Goal: Task Accomplishment & Management: Manage account settings

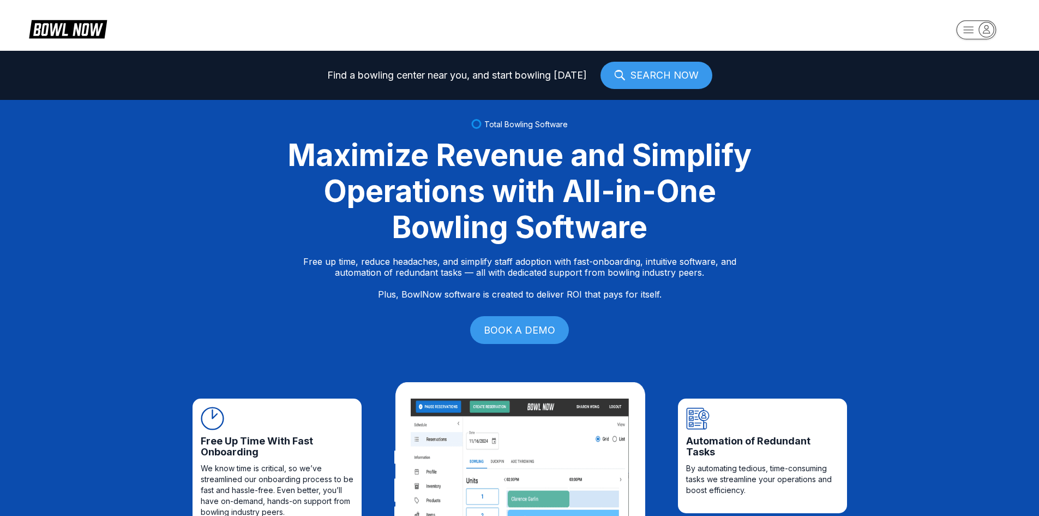
click at [994, 32] on icon "button" at bounding box center [986, 29] width 15 height 15
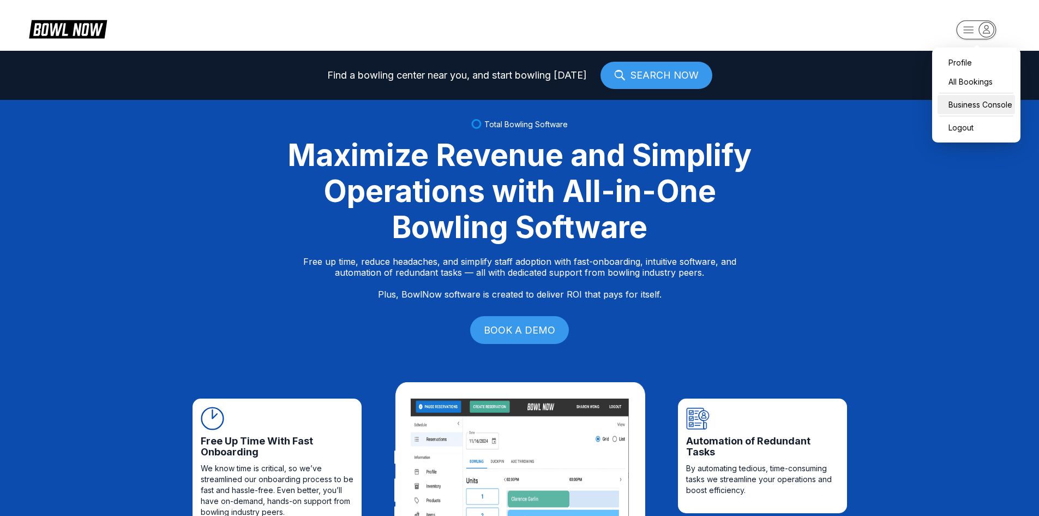
click at [982, 101] on div "Business Console" at bounding box center [976, 104] width 77 height 19
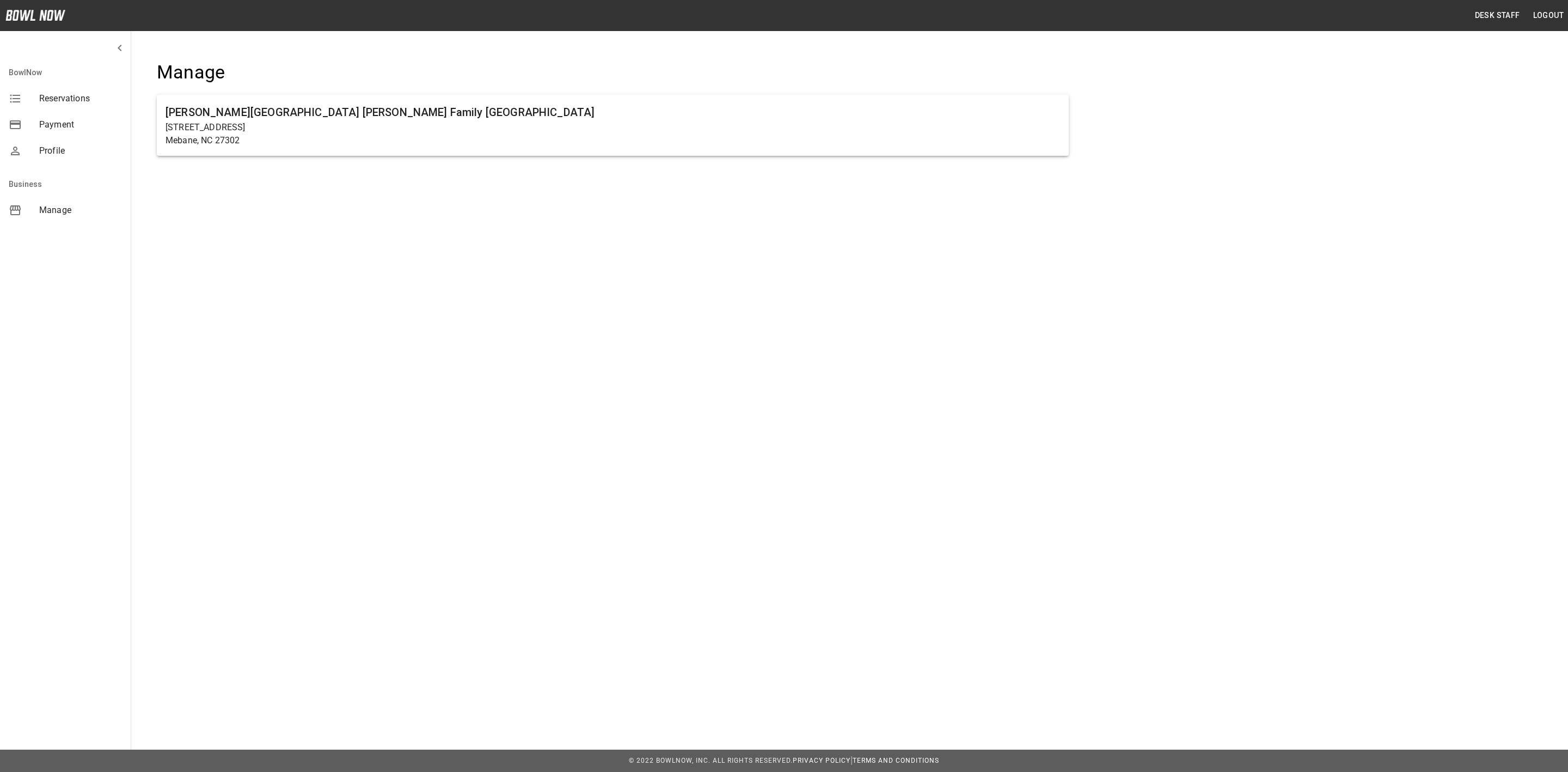
click at [532, 174] on div "[GEOGRAPHIC_DATA][PERSON_NAME] [PERSON_NAME] Family [GEOGRAPHIC_DATA] [STREET_A…" at bounding box center [613, 115] width 947 height 143
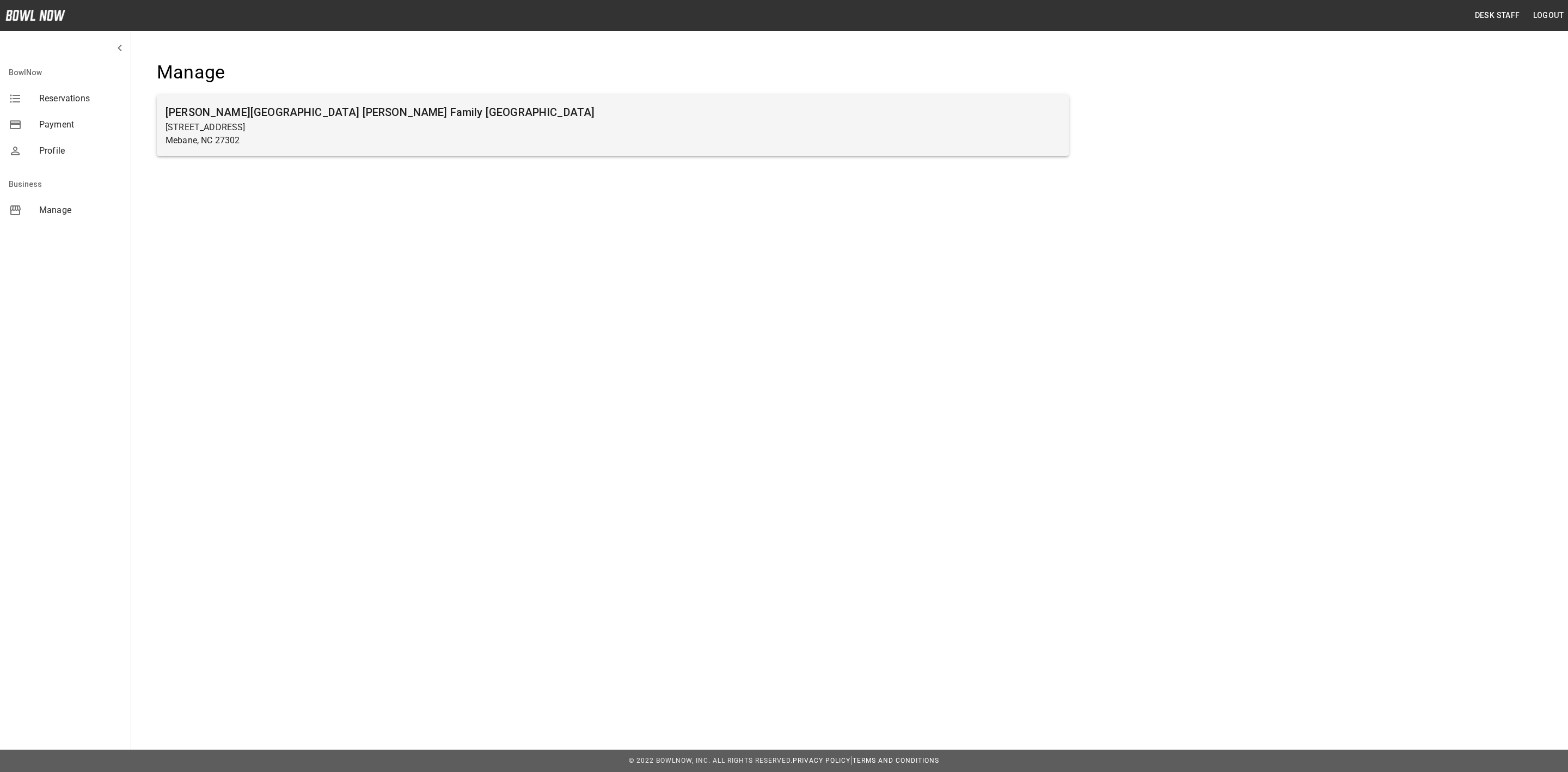
click at [528, 142] on p "Mebane, NC 27302" at bounding box center [613, 140] width 894 height 13
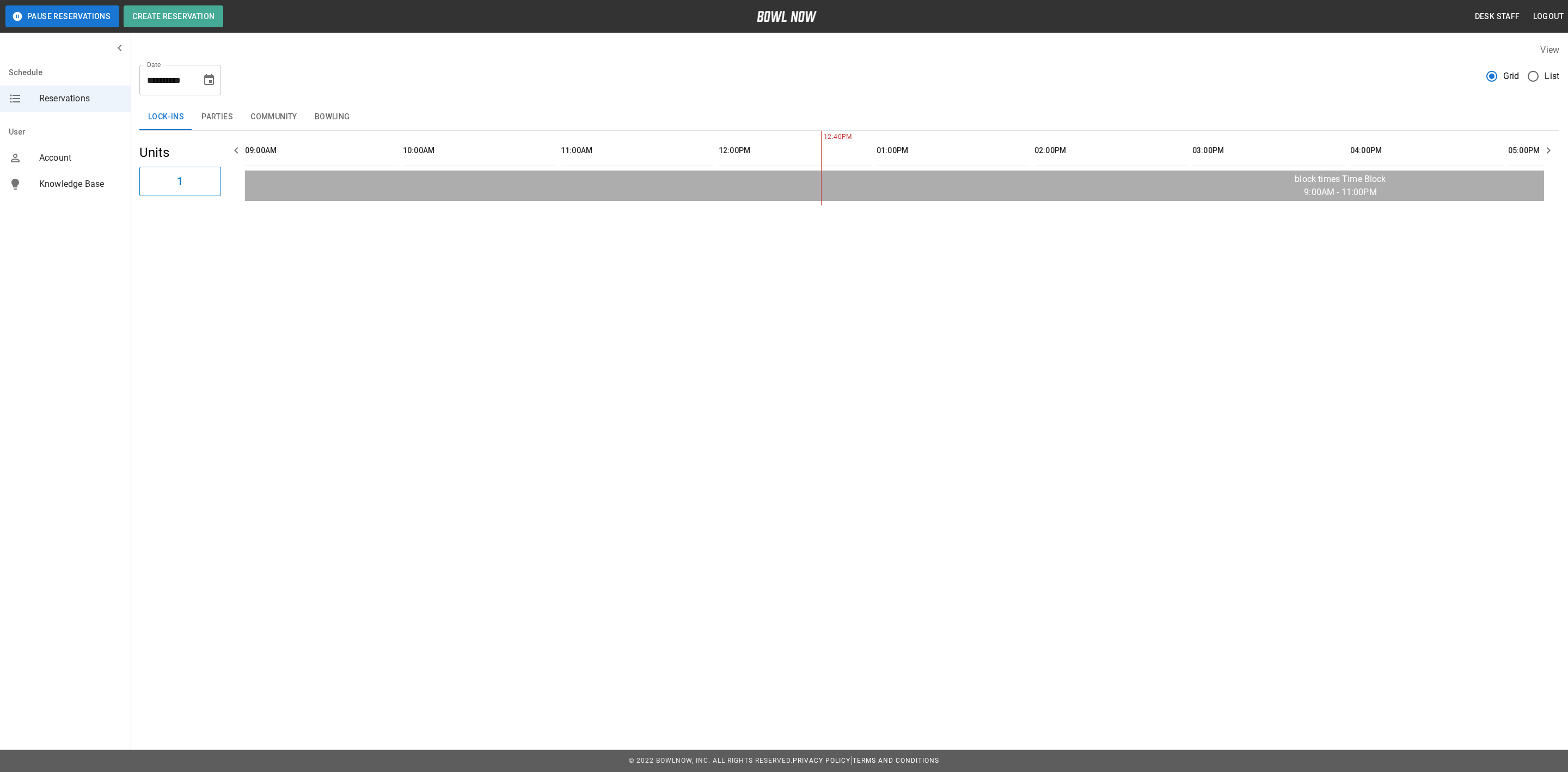
scroll to position [0, 474]
click at [211, 77] on icon "Choose date, selected date is Sep 20, 2025" at bounding box center [210, 79] width 10 height 11
click at [344, 77] on div "**********" at bounding box center [849, 75] width 1420 height 39
click at [203, 82] on icon "Choose date, selected date is Sep 20, 2025" at bounding box center [209, 80] width 13 height 13
click at [107, 219] on button "21" at bounding box center [102, 221] width 20 height 20
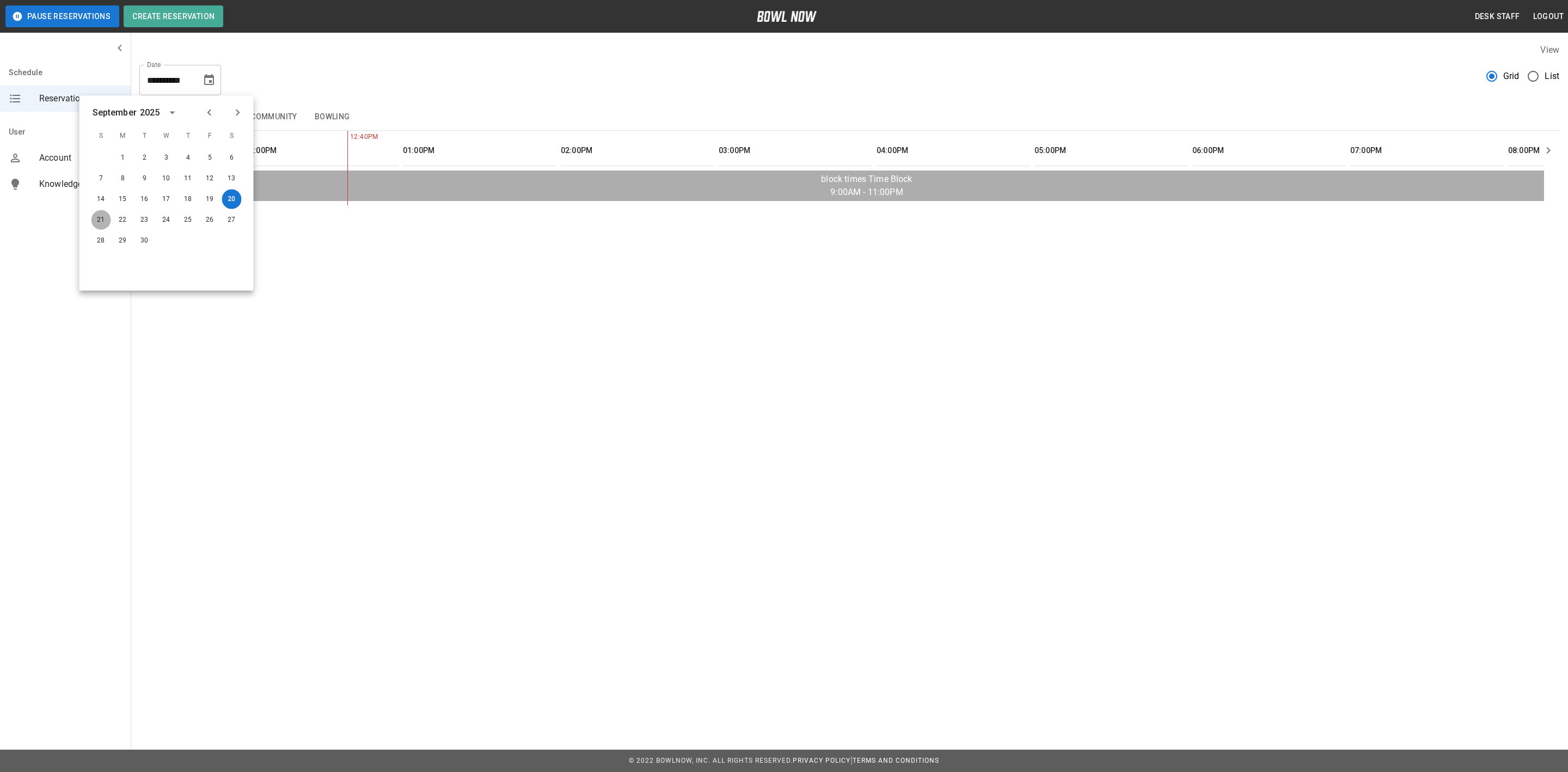
type input "**********"
click at [340, 113] on button "Bowling" at bounding box center [332, 117] width 53 height 26
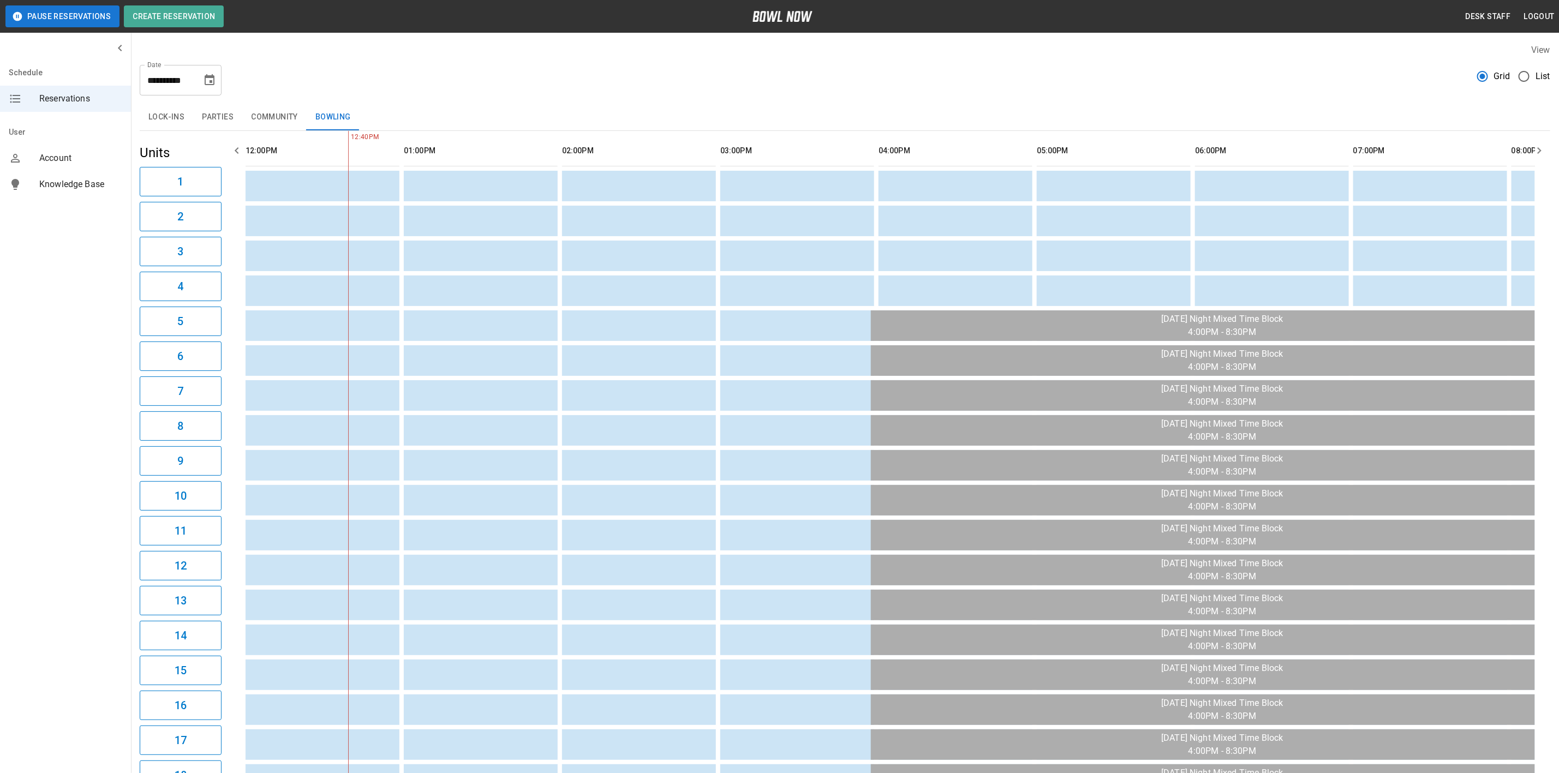
click at [219, 118] on button "Parties" at bounding box center [217, 117] width 49 height 26
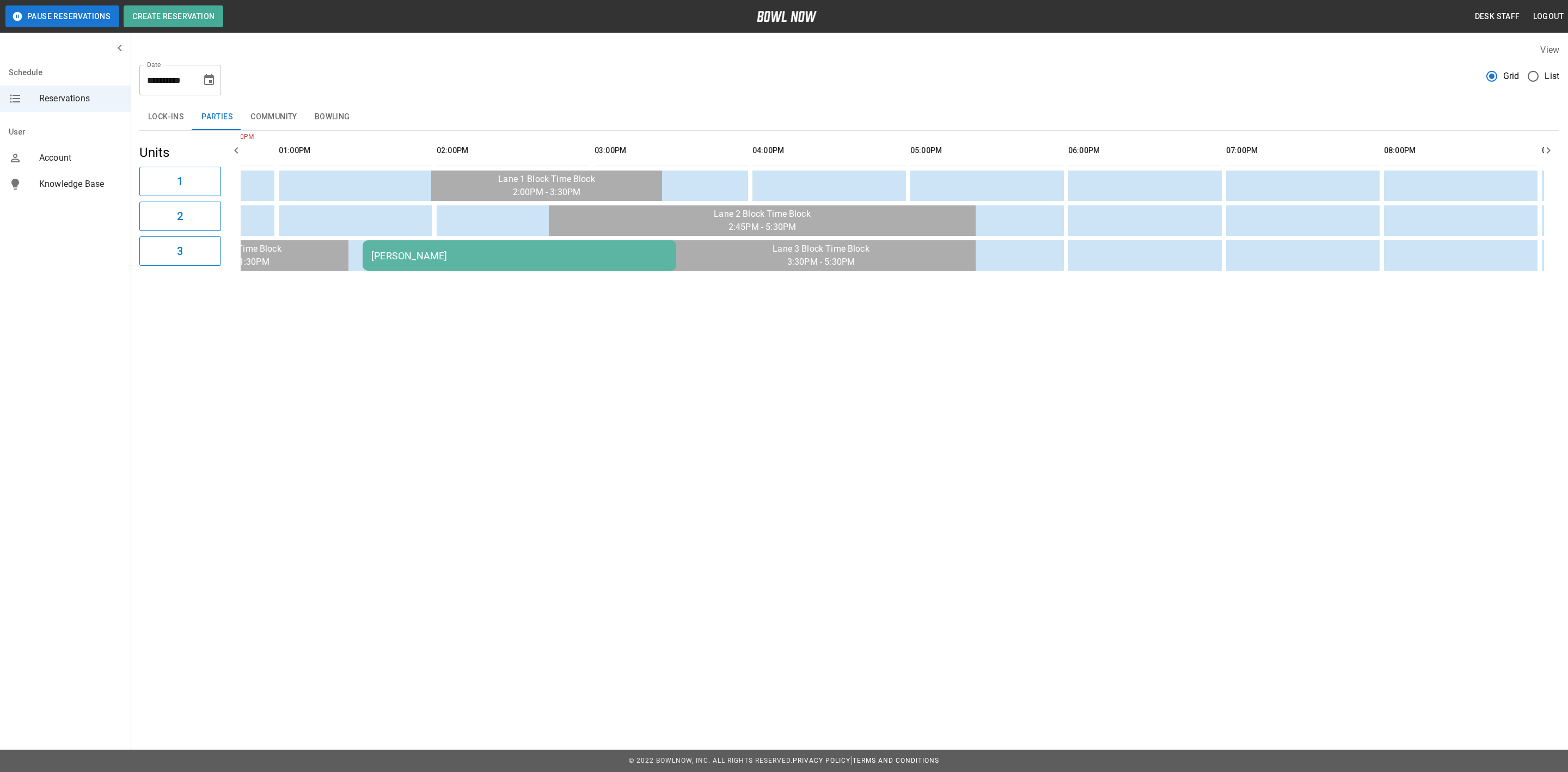
scroll to position [0, 670]
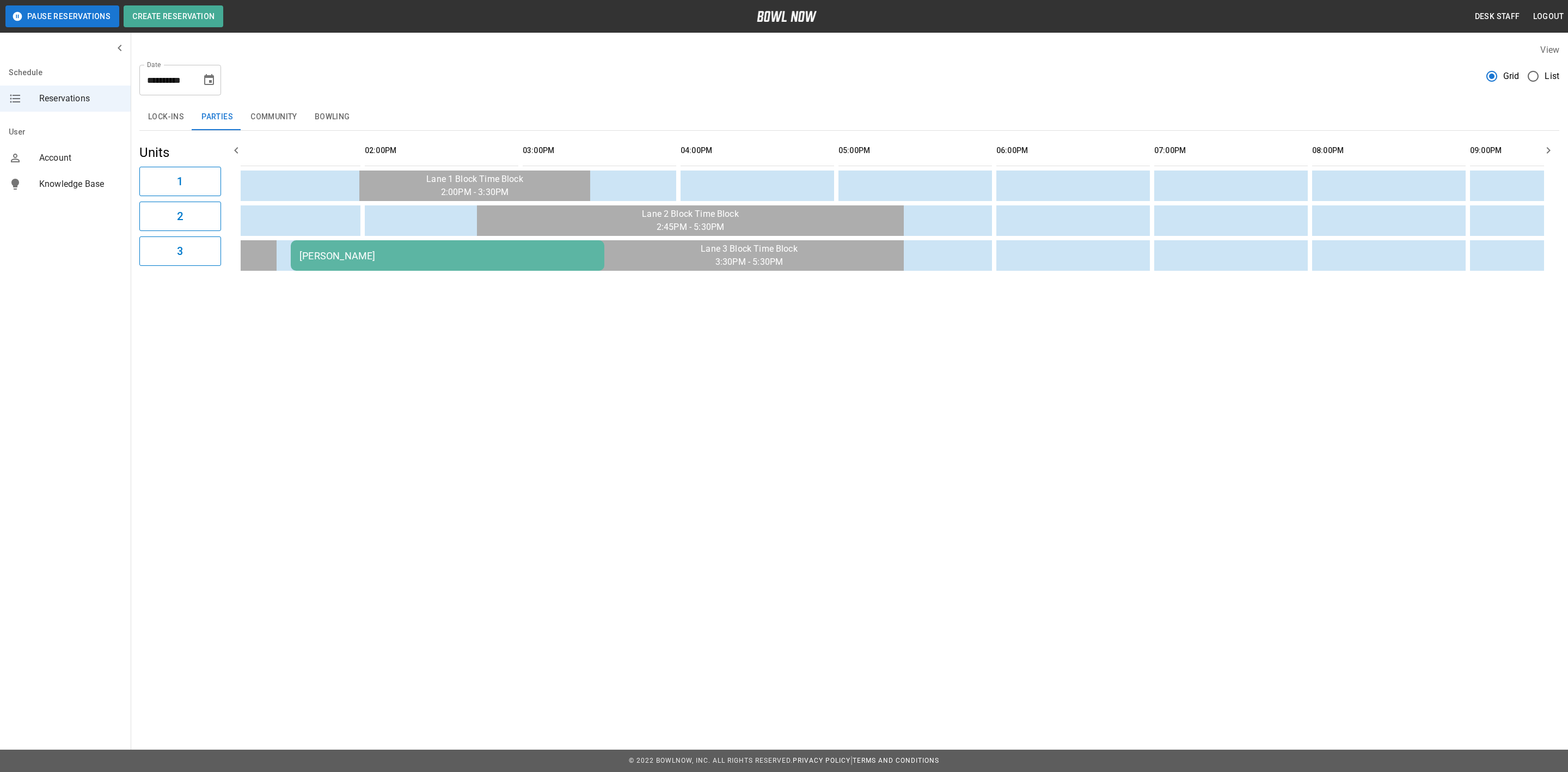
click at [467, 244] on td "[PERSON_NAME]" at bounding box center [447, 256] width 313 height 31
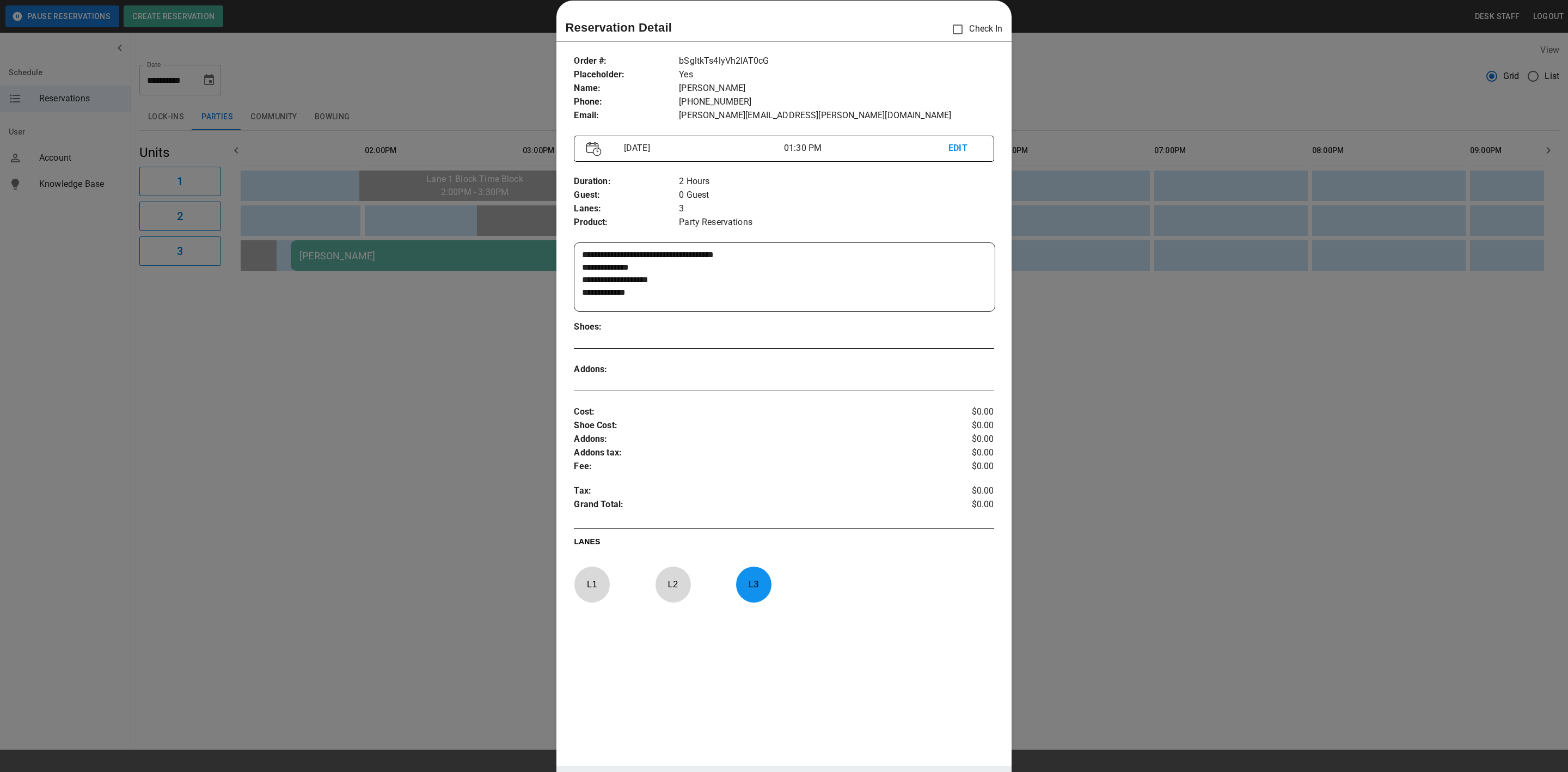
scroll to position [0, 0]
click at [383, 300] on div at bounding box center [784, 386] width 1568 height 772
